Goal: Information Seeking & Learning: Learn about a topic

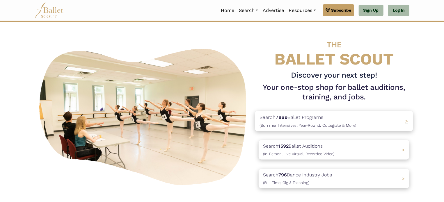
click at [311, 123] on p "Search 7869 Ballet Programs (Summer Intensives, Year-Round, Collegiate & More)" at bounding box center [308, 121] width 97 height 16
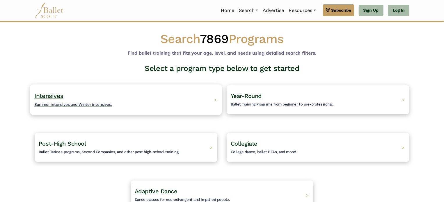
click at [65, 97] on h4 "Intensives Summer intensives and Winter intensives." at bounding box center [73, 100] width 78 height 16
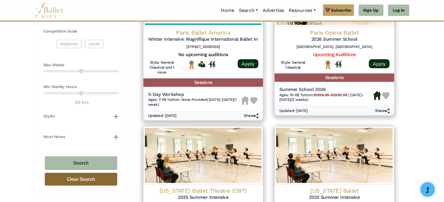
scroll to position [349, 0]
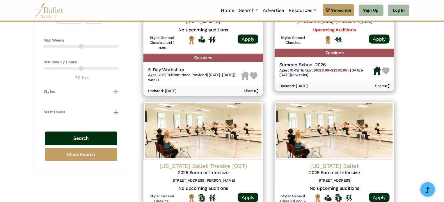
click at [80, 139] on button "Search" at bounding box center [81, 139] width 72 height 14
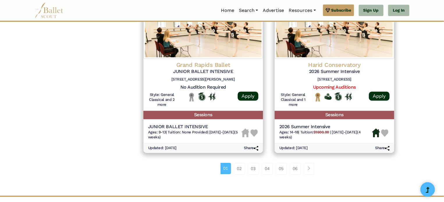
scroll to position [815, 0]
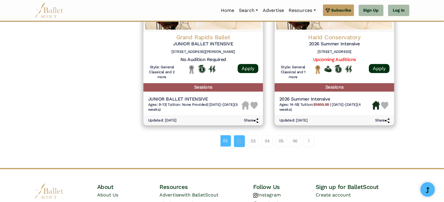
click at [241, 146] on link "02" at bounding box center [239, 141] width 11 height 12
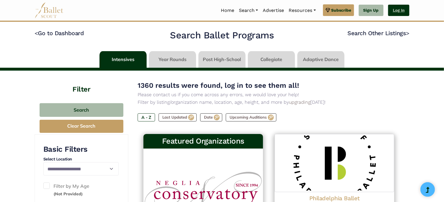
click at [402, 9] on link "Log In" at bounding box center [398, 11] width 21 height 12
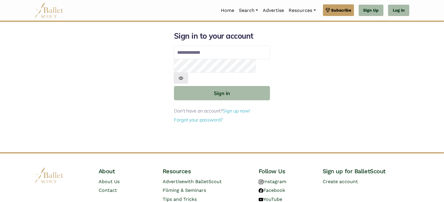
type input "**********"
click at [188, 73] on img at bounding box center [181, 78] width 15 height 11
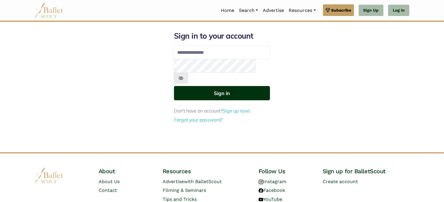
click at [214, 86] on button "Sign in" at bounding box center [222, 93] width 96 height 14
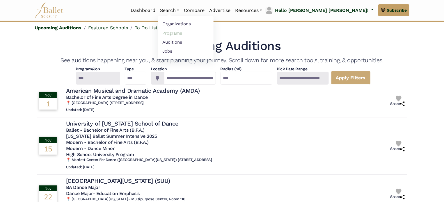
click at [214, 33] on link "Programs" at bounding box center [186, 33] width 56 height 9
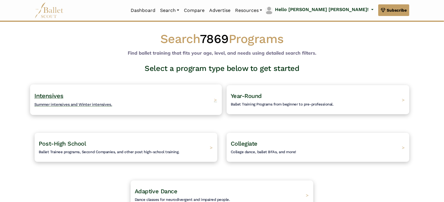
click at [57, 105] on span "Summer intensives and Winter intensives." at bounding box center [73, 104] width 78 height 5
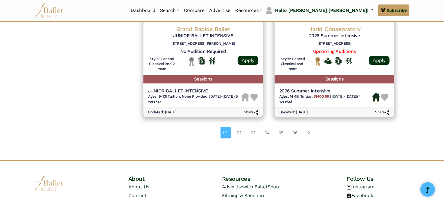
scroll to position [863, 0]
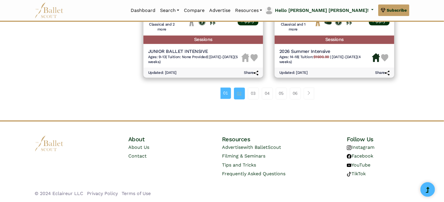
click at [242, 95] on link "02" at bounding box center [239, 94] width 11 height 12
